Goal: Obtain resource: Download file/media

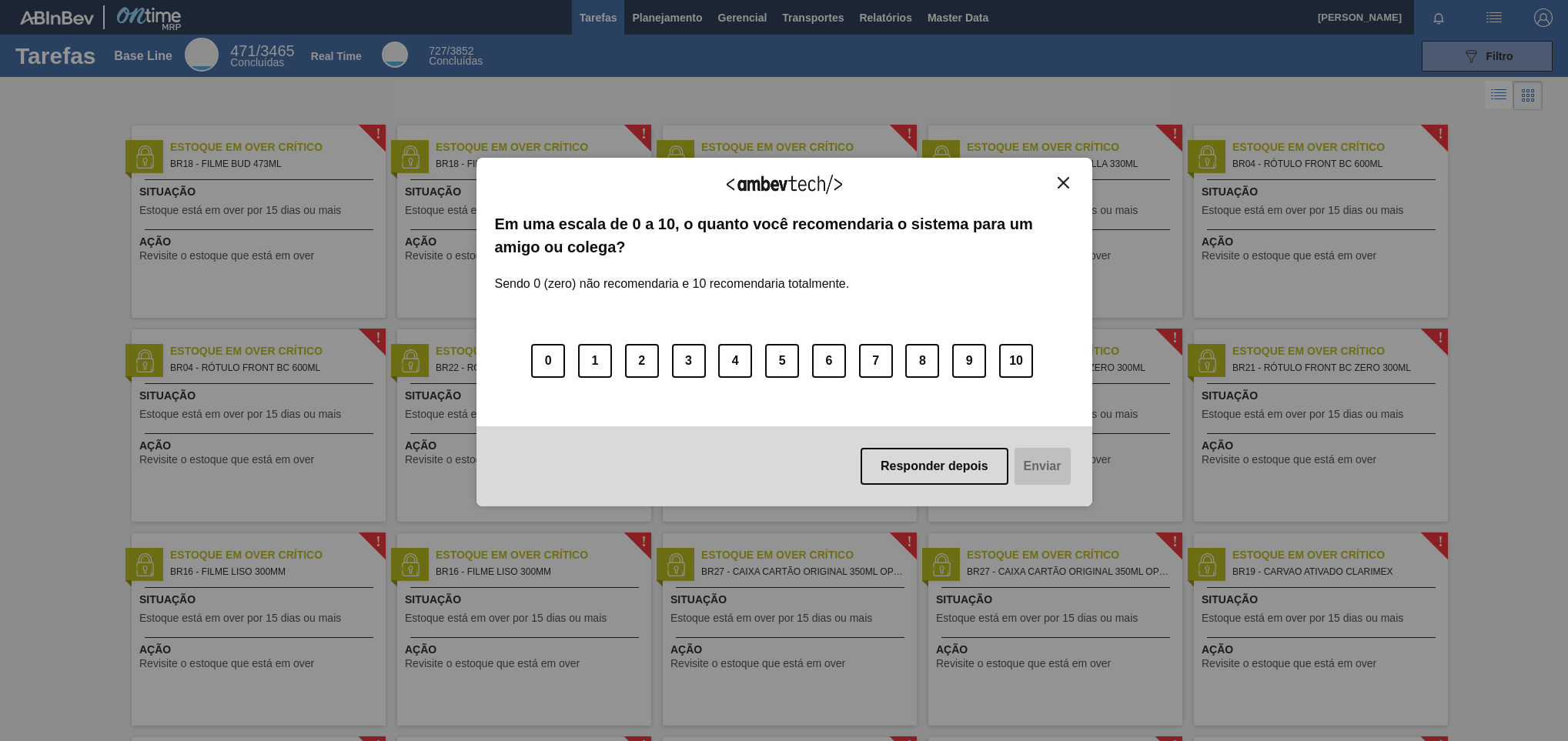
click at [892, 12] on div "Agradecemos seu feedback! Em uma escala de 0 a 10, o quanto você recomendaria o…" at bounding box center [784, 332] width 616 height 698
click at [1045, 171] on div "Agradecemos seu feedback! Em uma escala de 0 a 10, o quanto você recomendaria o…" at bounding box center [784, 332] width 616 height 349
click at [1045, 187] on img "Close" at bounding box center [1063, 183] width 12 height 12
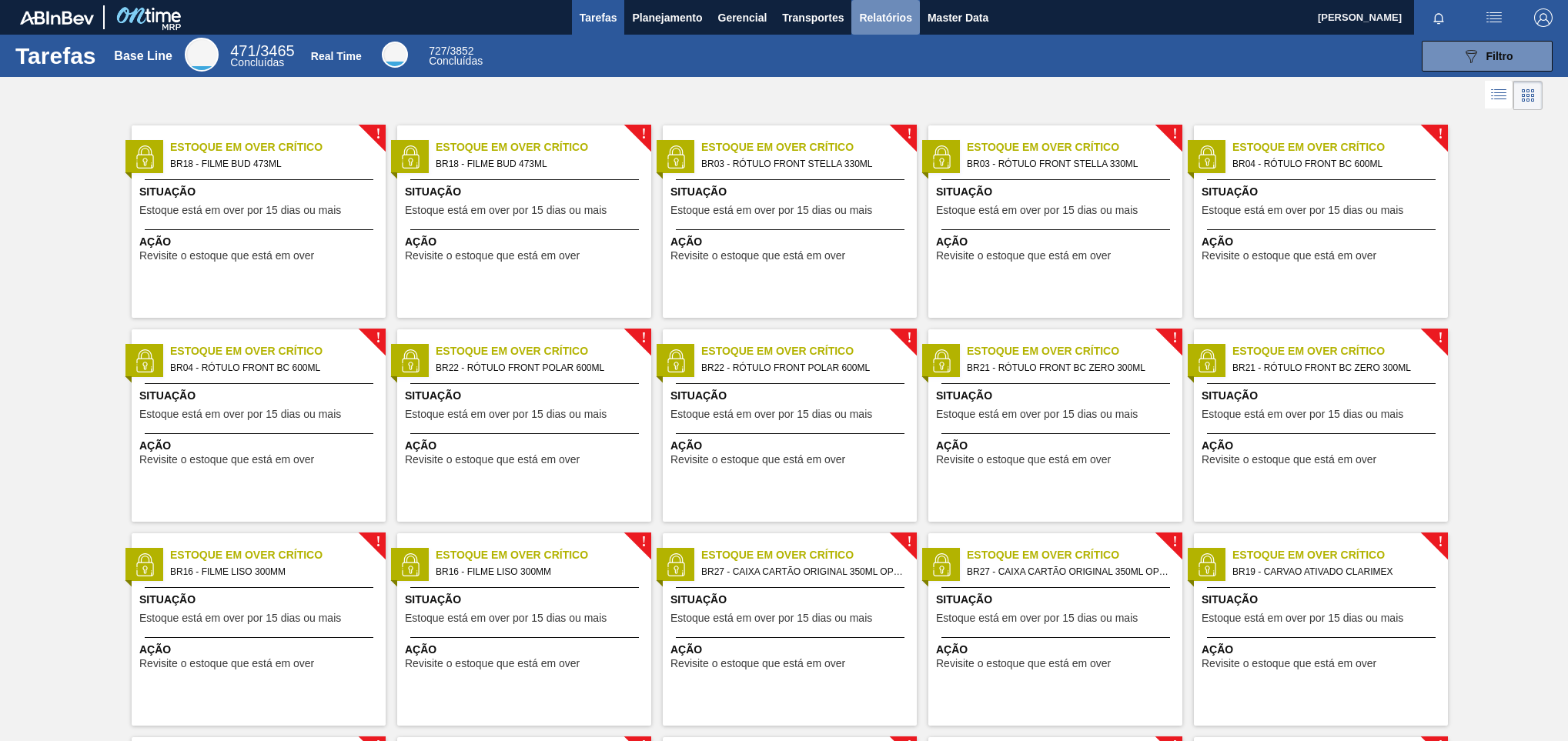
click at [860, 7] on button "Relatórios" at bounding box center [885, 17] width 68 height 34
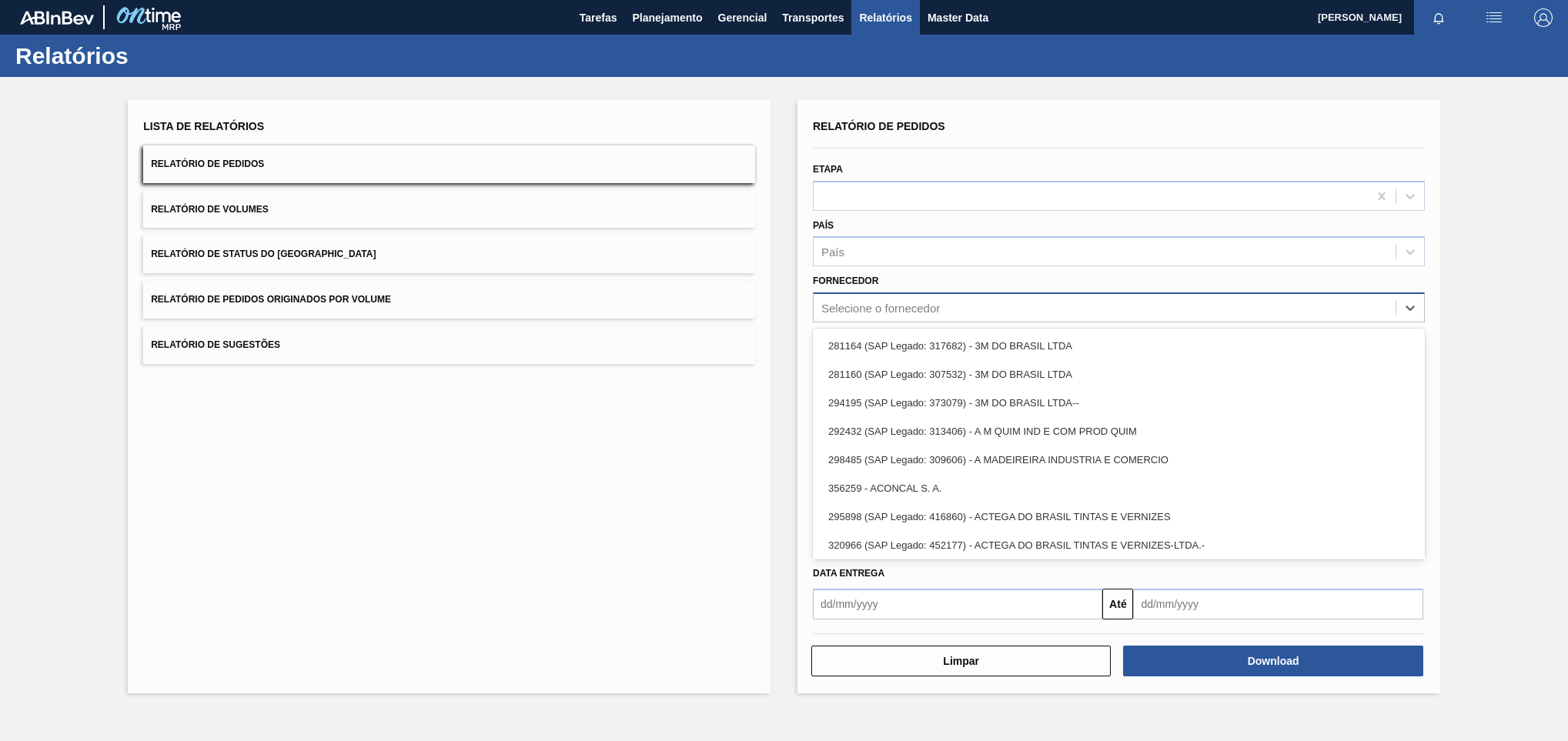
click at [945, 317] on div "Selecione o fornecedor" at bounding box center [1104, 308] width 582 height 23
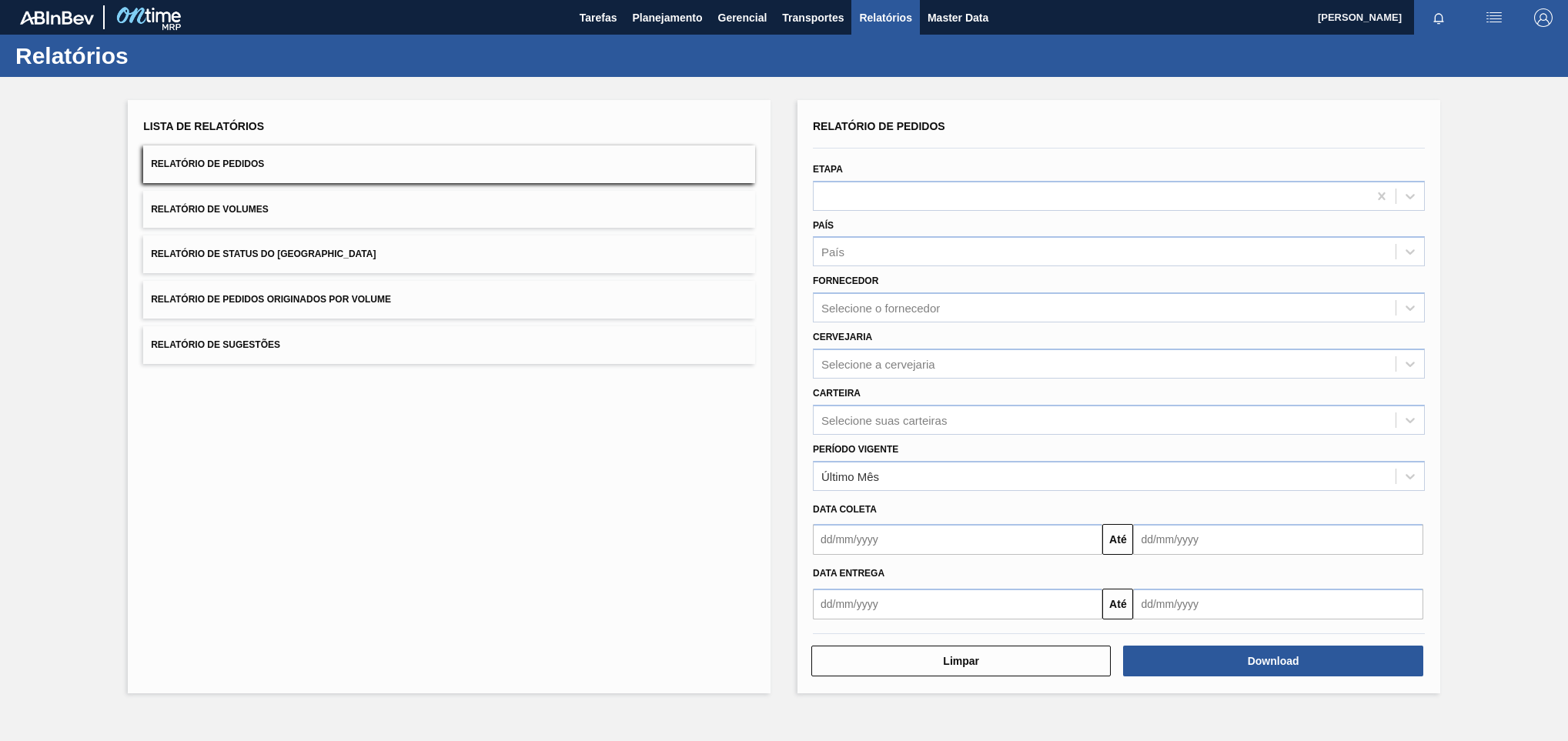
click at [792, 356] on div "Lista de Relatórios Relatório de Pedidos Relatório de Volumes Relatório de Stat…" at bounding box center [784, 394] width 1568 height 636
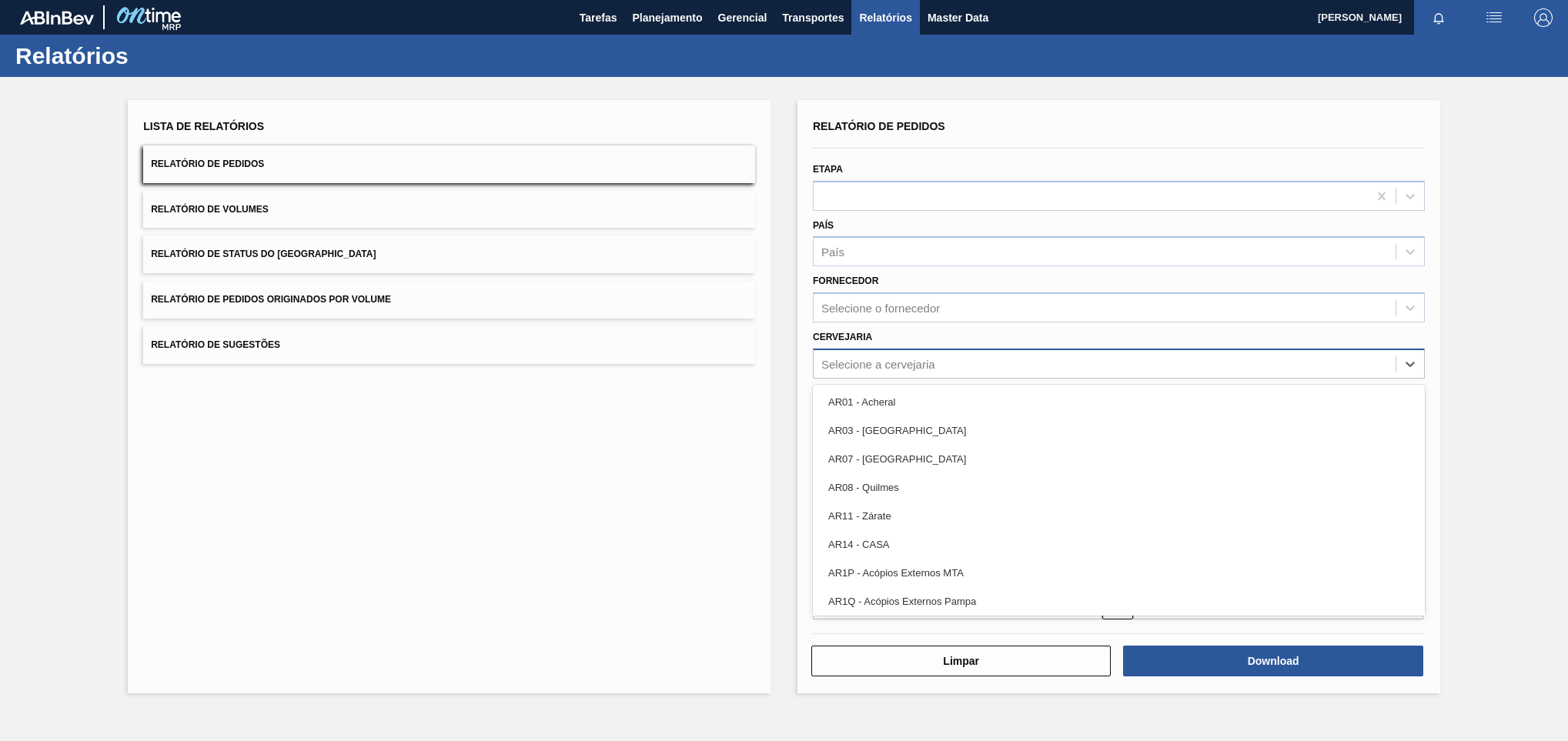
click at [844, 363] on div "Selecione a cervejaria" at bounding box center [878, 364] width 114 height 13
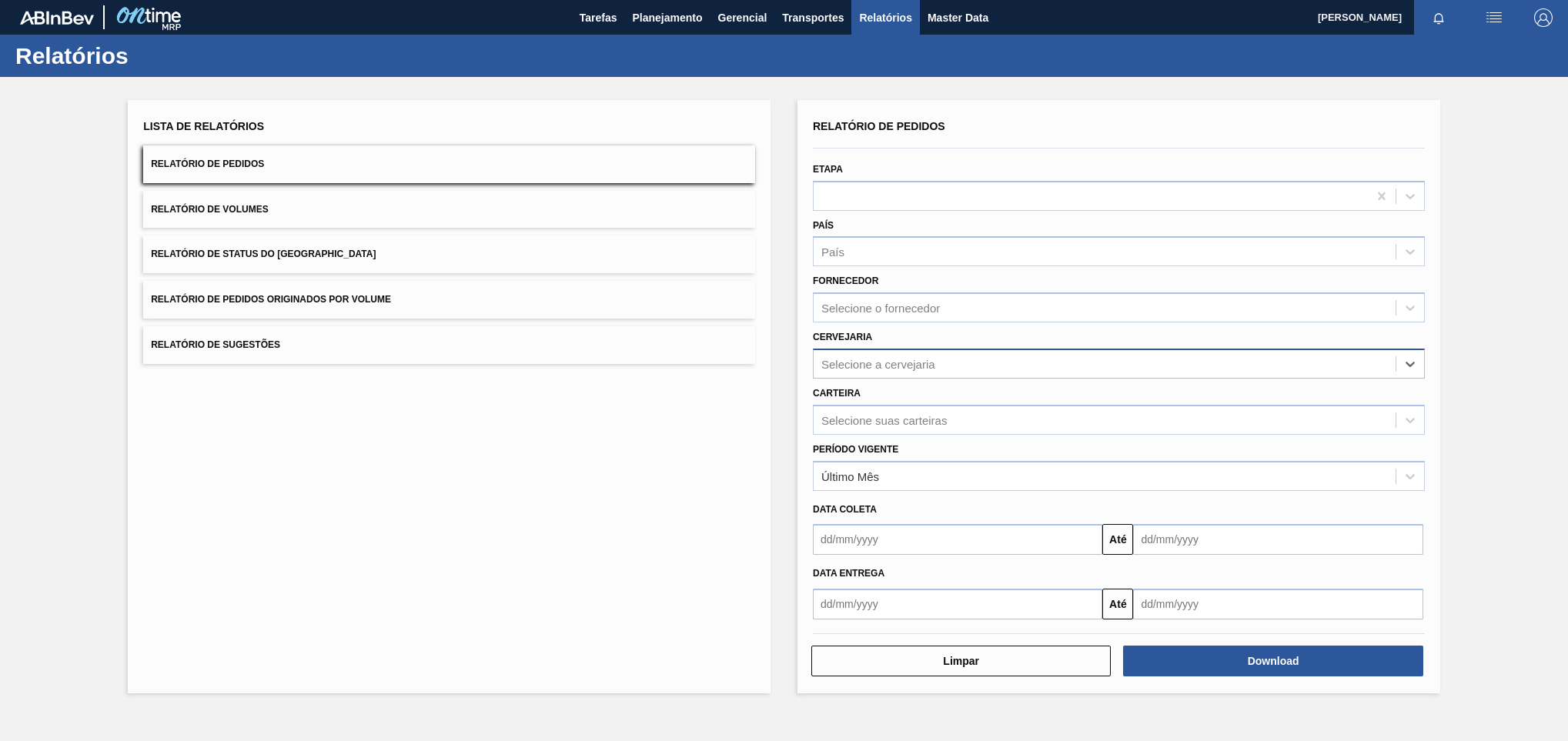
paste input "294709"
type input "294709"
click at [923, 323] on div "Cervejaria Use Up and Down to choose options, press Enter to select the current…" at bounding box center [1119, 350] width 625 height 56
paste input "294709"
type input "294709"
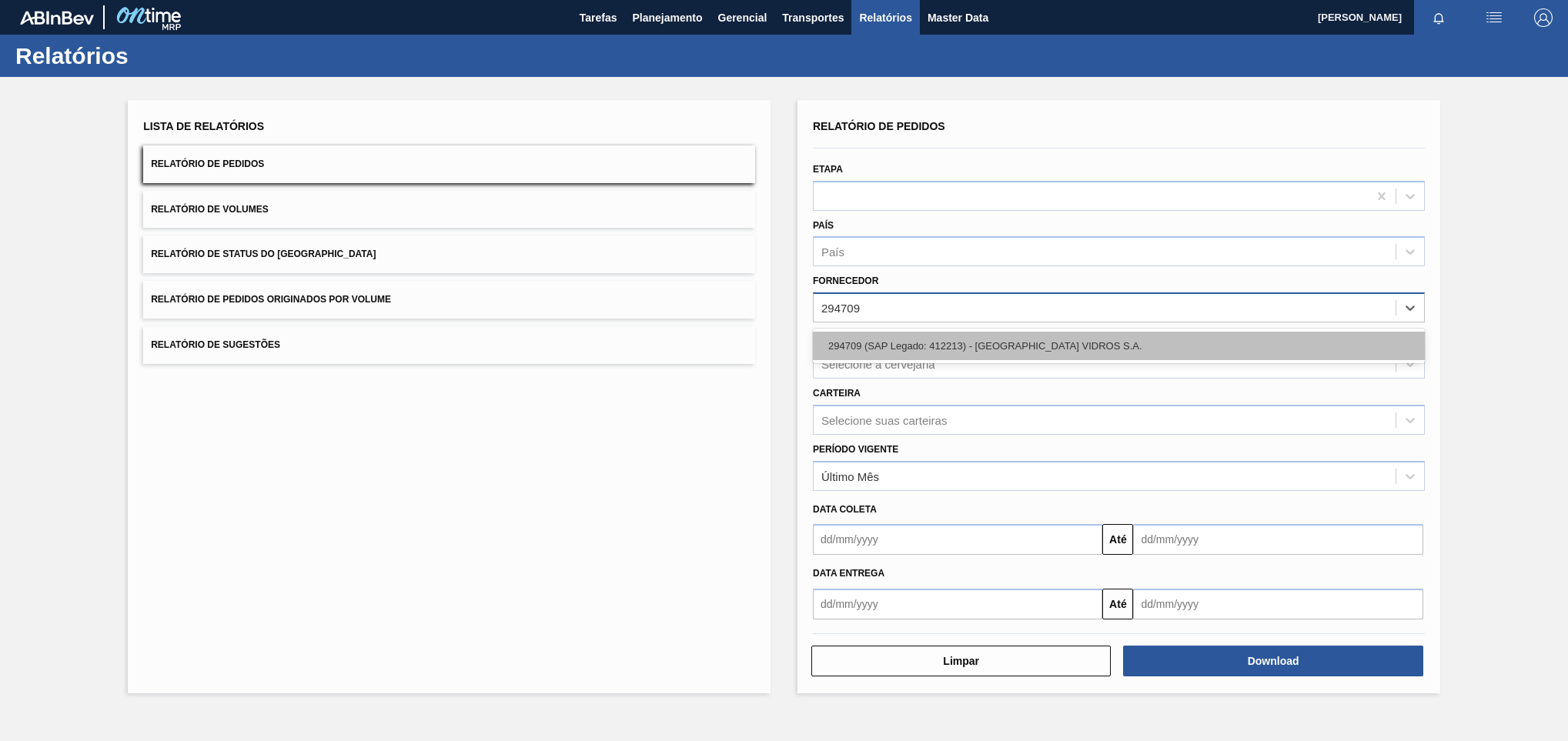
click at [945, 339] on div "294709 (SAP Legado: 412213) - [GEOGRAPHIC_DATA] VIDROS S.A." at bounding box center [1118, 346] width 612 height 28
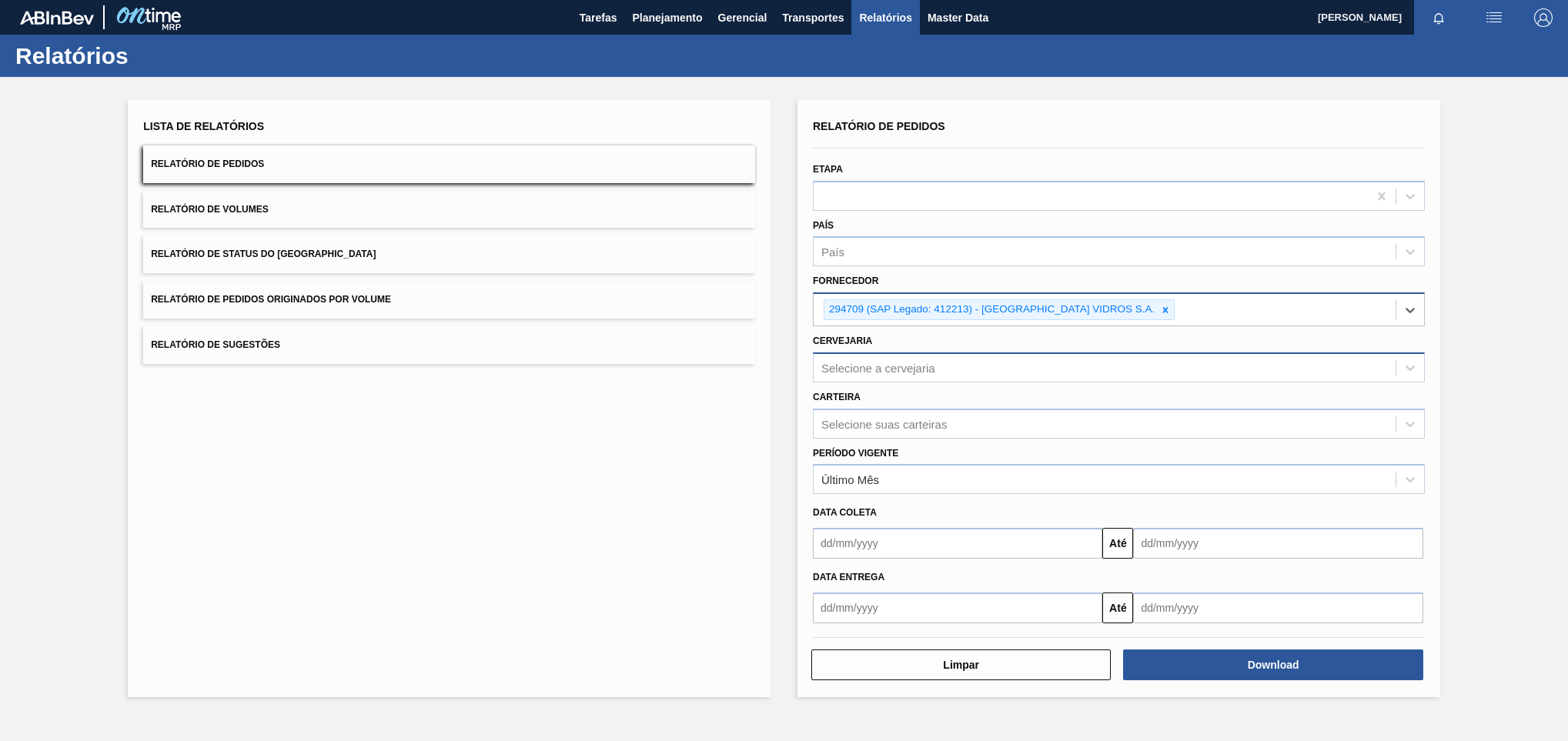
click at [965, 354] on div "Selecione a cervejaria" at bounding box center [1118, 368] width 612 height 30
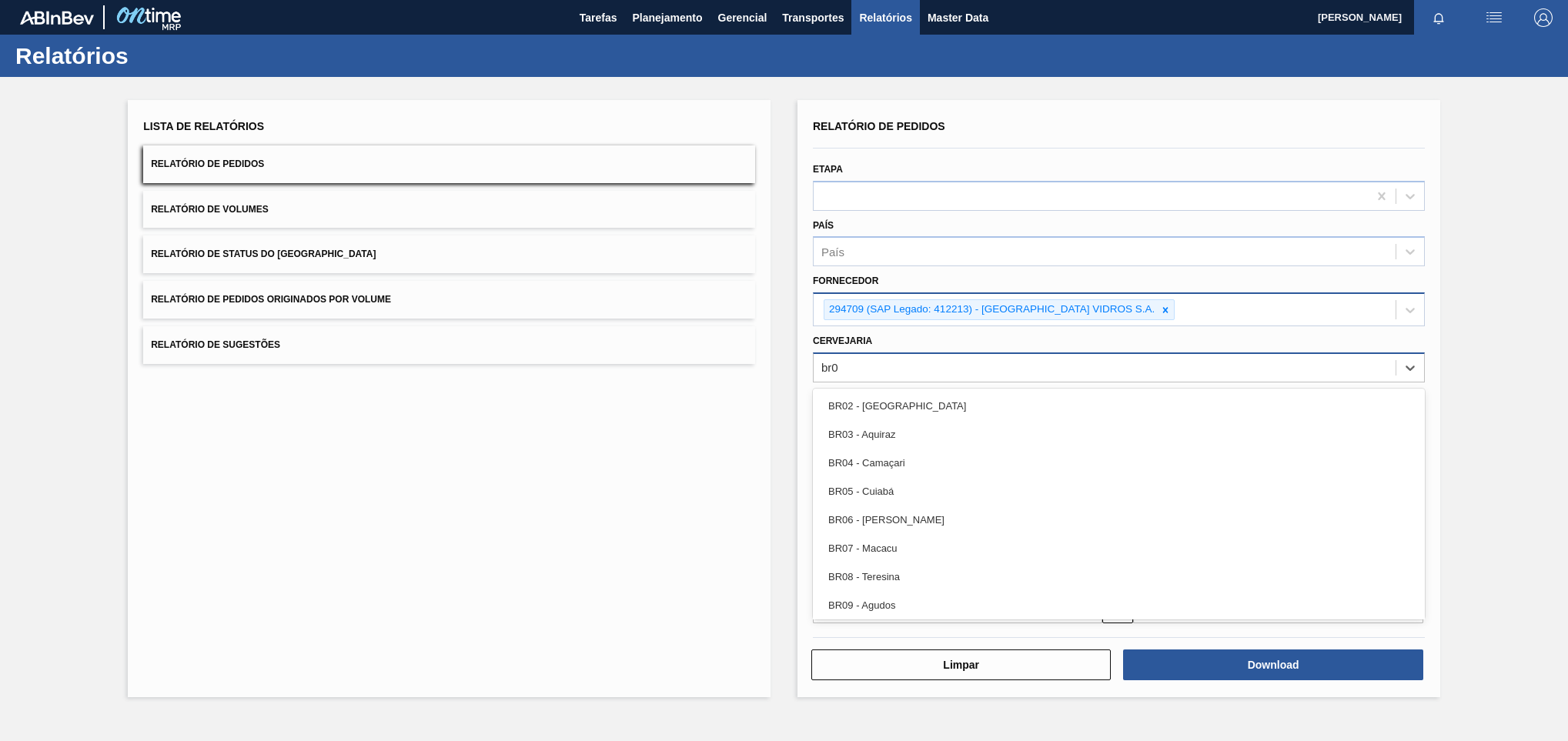
type input "br07"
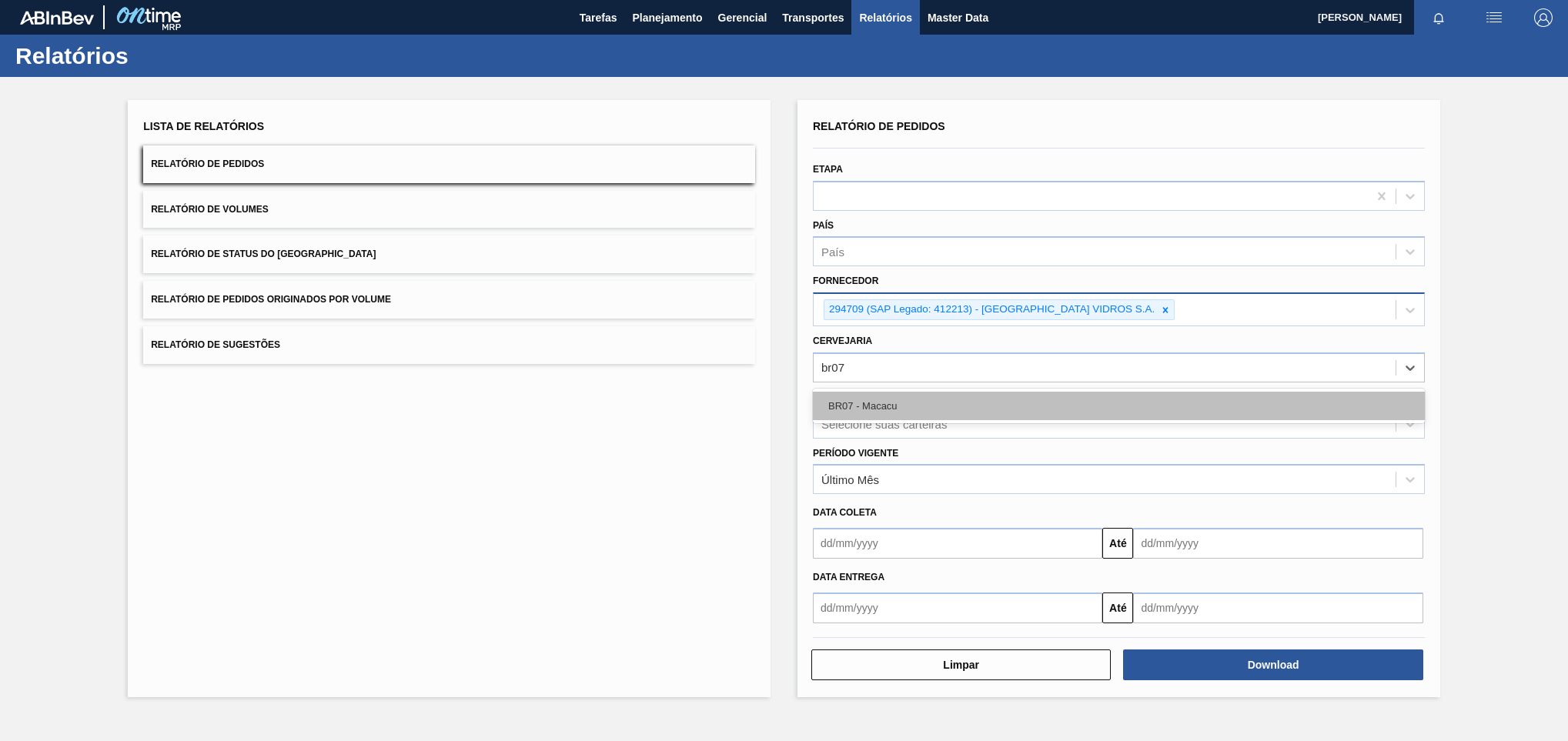
click at [941, 399] on div "BR07 - Macacu" at bounding box center [1118, 406] width 612 height 28
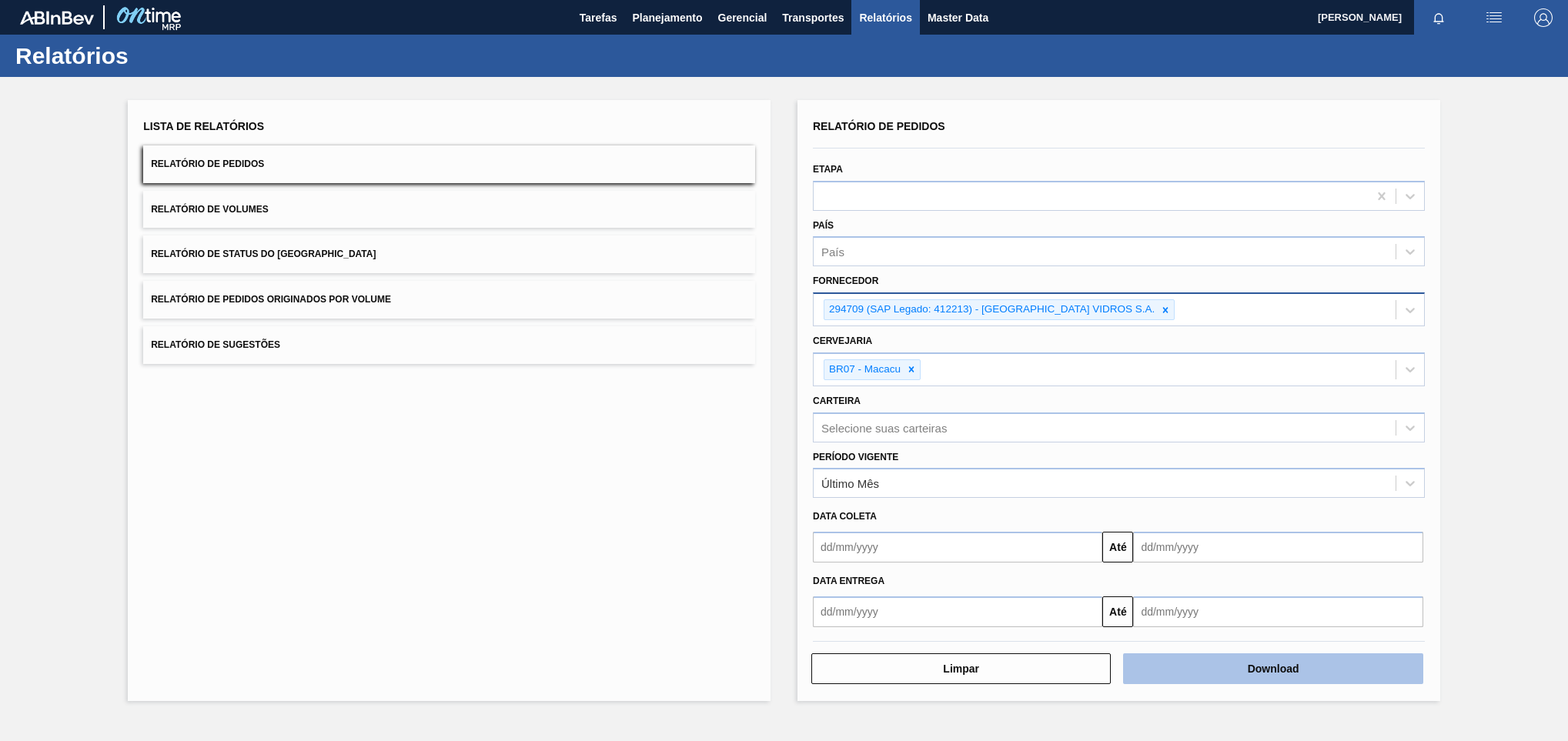
click at [1045, 493] on button "Download" at bounding box center [1272, 669] width 300 height 31
